Goal: Entertainment & Leisure: Browse casually

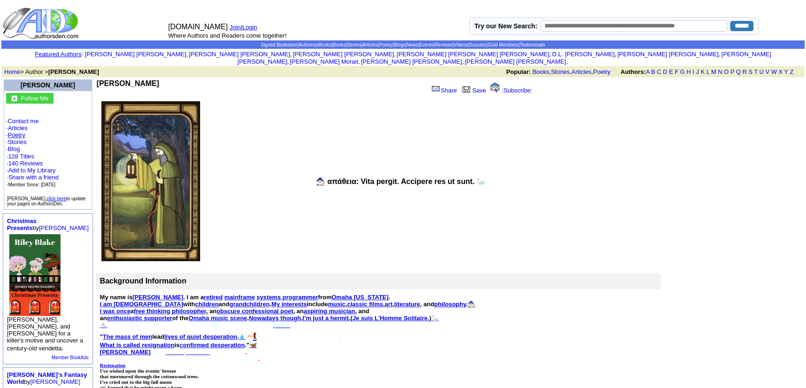
click at [13, 132] on link "Poetry" at bounding box center [17, 135] width 18 height 7
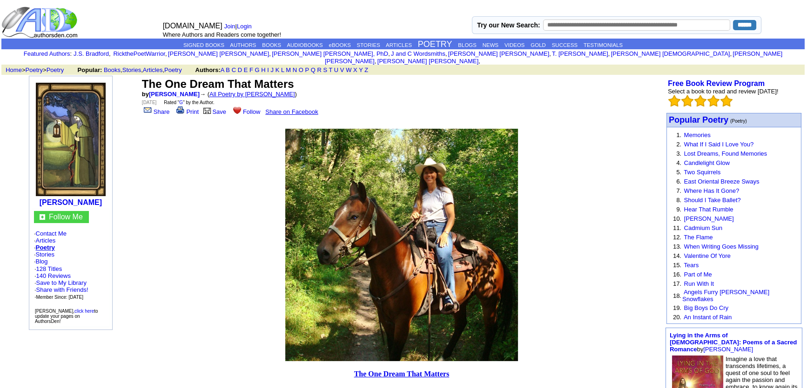
click at [241, 91] on link "All Poetry by Mark Sebring" at bounding box center [252, 94] width 86 height 7
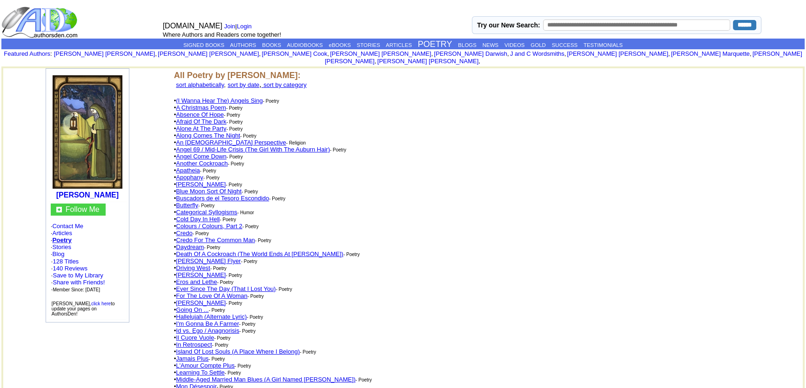
click at [193, 139] on link "An Atheist Perspective" at bounding box center [231, 142] width 110 height 7
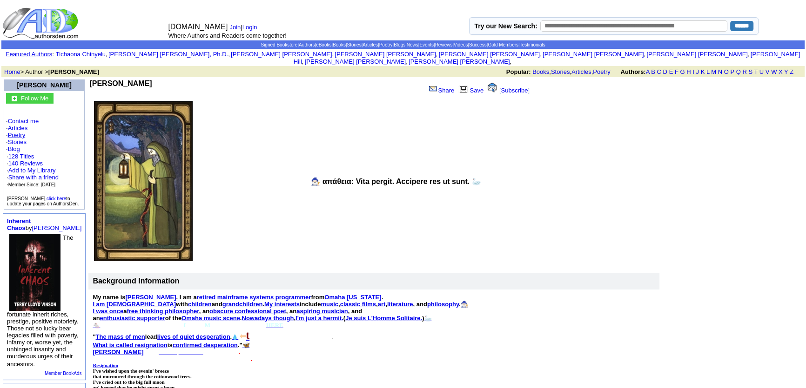
click at [23, 132] on link "Poetry" at bounding box center [17, 135] width 18 height 7
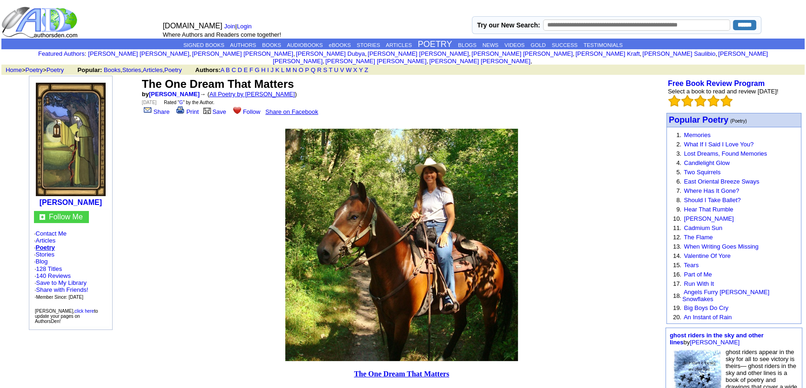
click at [260, 91] on link "All Poetry by [PERSON_NAME]" at bounding box center [252, 94] width 86 height 7
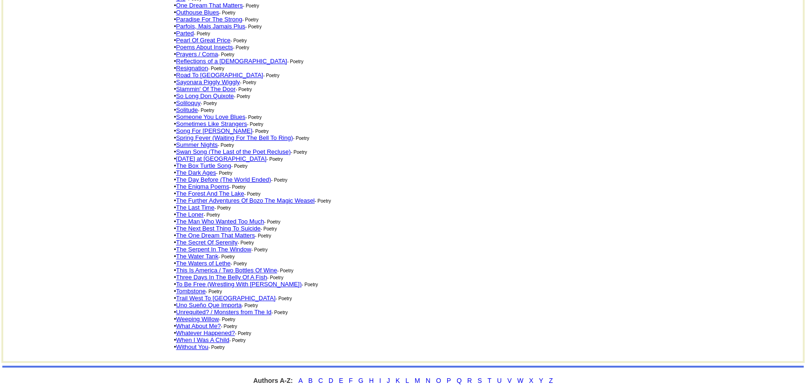
scroll to position [454, 0]
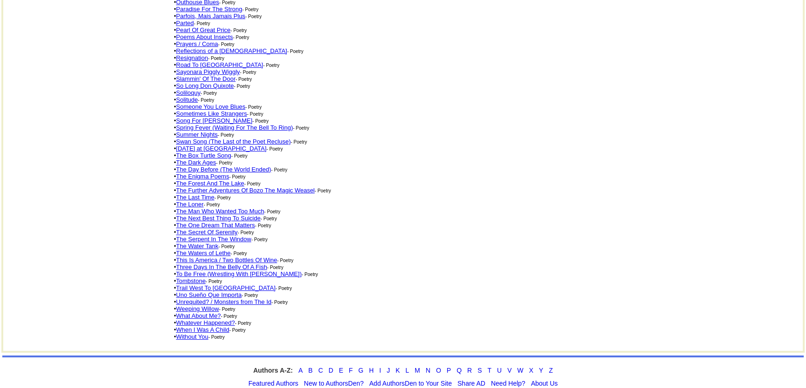
click at [209, 264] on link "Three Days In The Belly Of A Fish" at bounding box center [221, 267] width 91 height 7
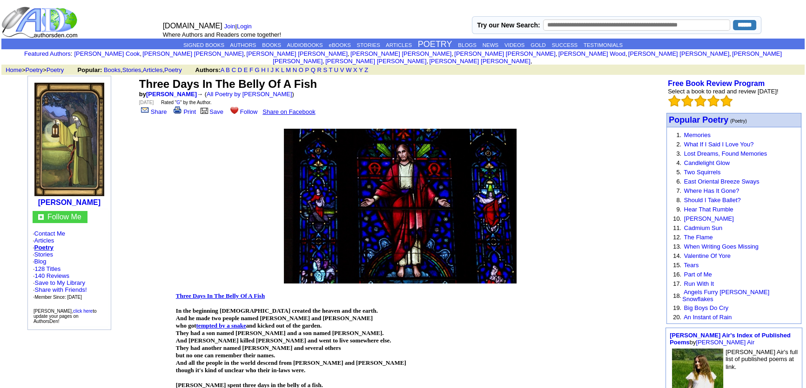
click at [340, 148] on img at bounding box center [400, 206] width 233 height 155
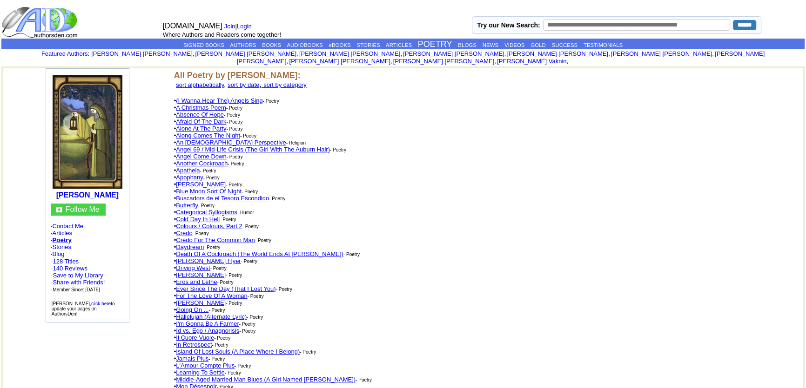
click at [225, 139] on link "An [DEMOGRAPHIC_DATA] Perspective" at bounding box center [231, 142] width 110 height 7
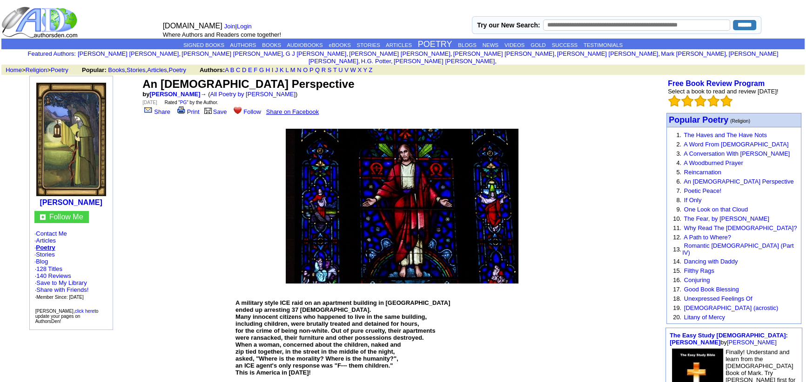
click at [403, 251] on img at bounding box center [402, 206] width 233 height 155
click at [414, 204] on img at bounding box center [402, 206] width 233 height 155
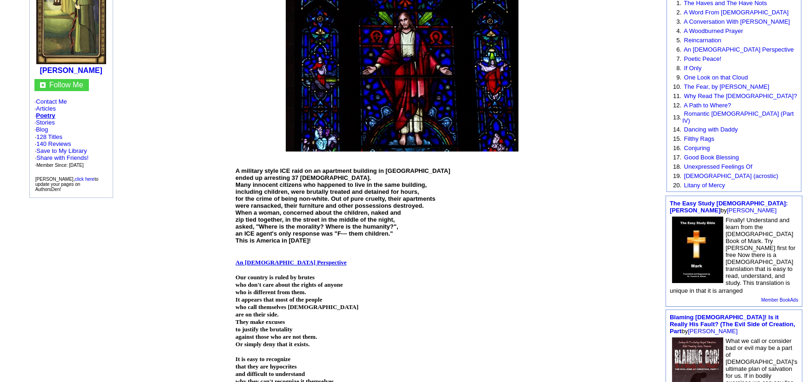
scroll to position [169, 0]
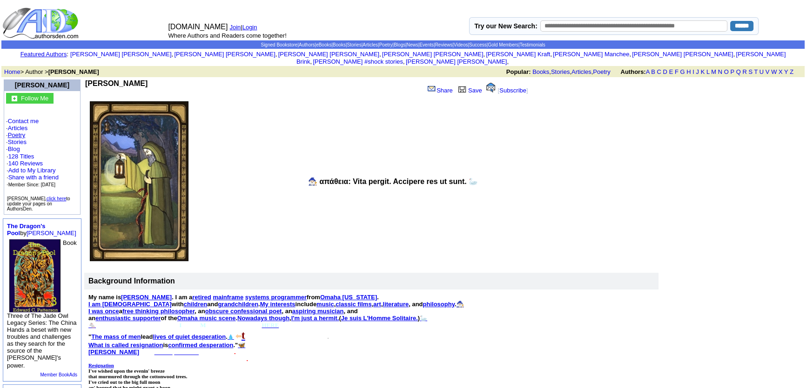
click at [20, 132] on link "Poetry" at bounding box center [17, 135] width 18 height 7
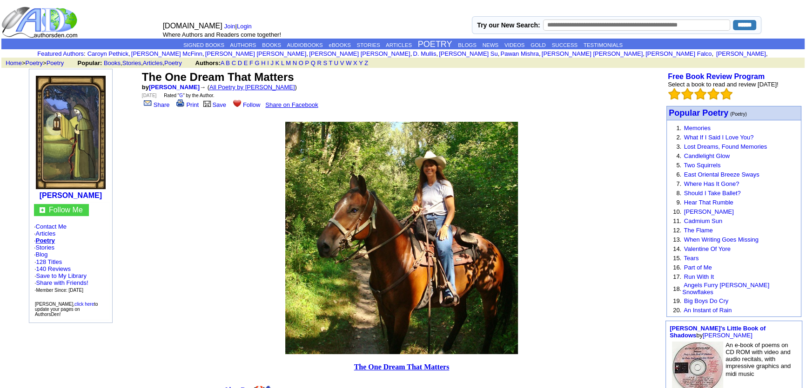
click at [252, 86] on link "All Poetry by [PERSON_NAME]" at bounding box center [252, 87] width 86 height 7
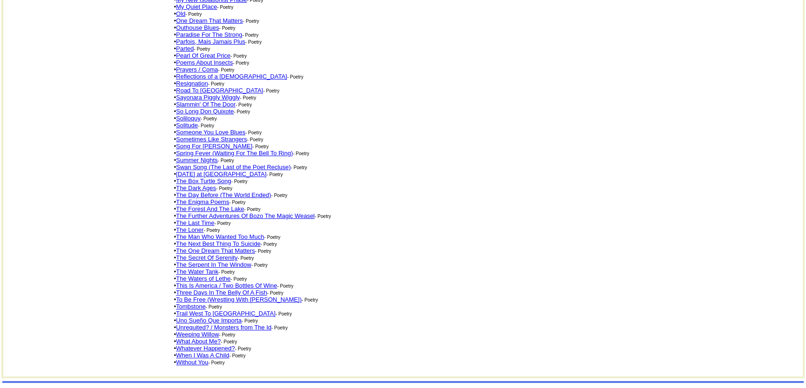
scroll to position [454, 0]
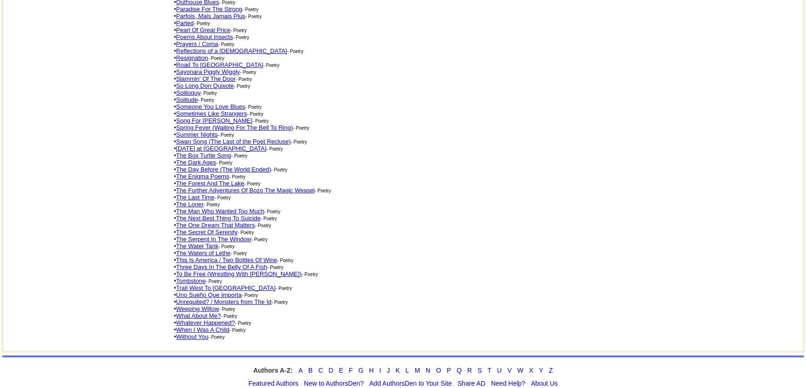
click at [247, 264] on link "Three Days In The Belly Of A Fish" at bounding box center [221, 267] width 91 height 7
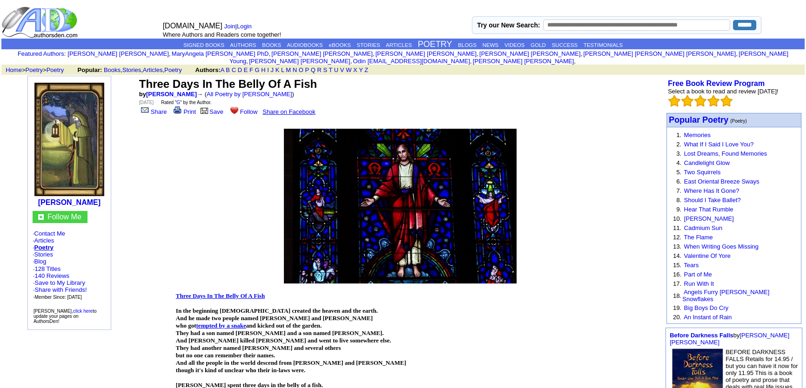
click at [363, 186] on img at bounding box center [400, 206] width 233 height 155
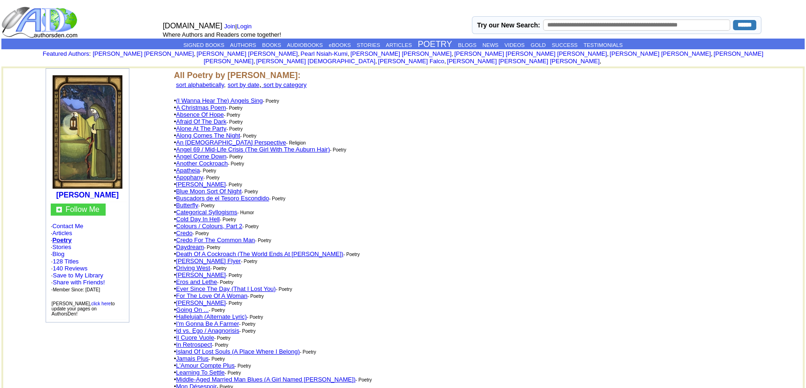
click at [229, 139] on link "An [DEMOGRAPHIC_DATA] Perspective" at bounding box center [231, 142] width 110 height 7
